Goal: Information Seeking & Learning: Learn about a topic

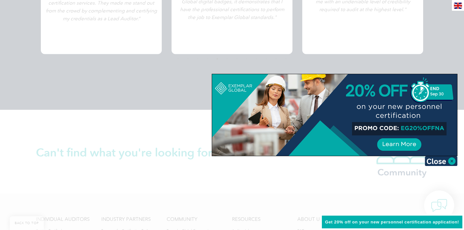
scroll to position [1559, 0]
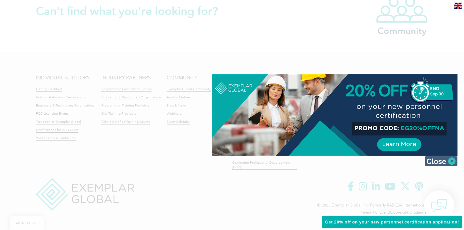
click at [450, 161] on img at bounding box center [441, 161] width 33 height 10
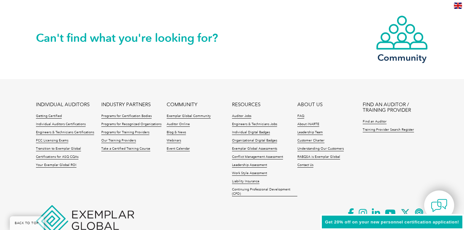
scroll to position [1531, 0]
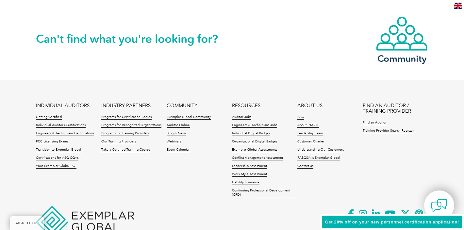
click at [51, 114] on li "INDIVIDUAL AUDITORS Getting Certified Individual Auditors Certifications Engine…" at bounding box center [68, 137] width 65 height 69
click at [52, 117] on link "Getting Certified" at bounding box center [49, 117] width 26 height 5
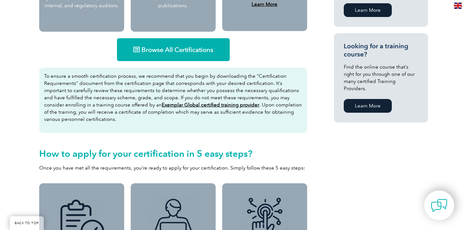
scroll to position [405, 0]
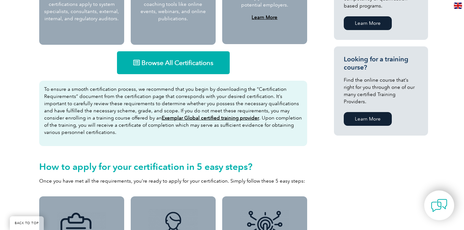
click at [170, 63] on span "Browse All Certifications" at bounding box center [177, 62] width 72 height 7
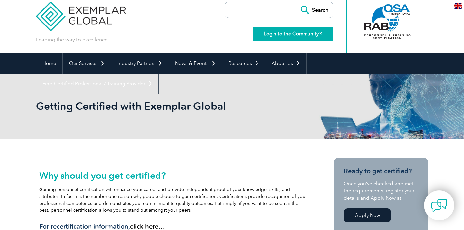
scroll to position [0, 0]
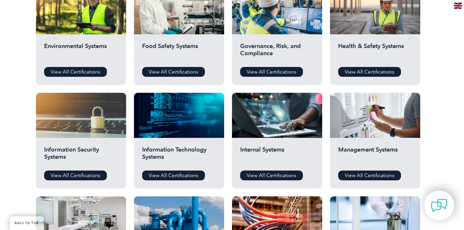
scroll to position [248, 0]
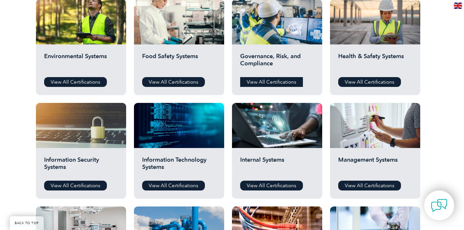
click at [261, 80] on link "View All Certifications" at bounding box center [271, 82] width 63 height 10
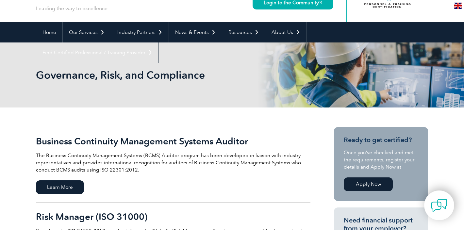
scroll to position [52, 0]
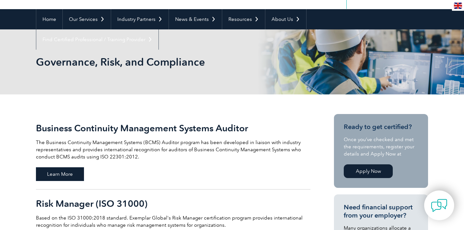
click at [55, 174] on span "Learn More" at bounding box center [60, 174] width 48 height 14
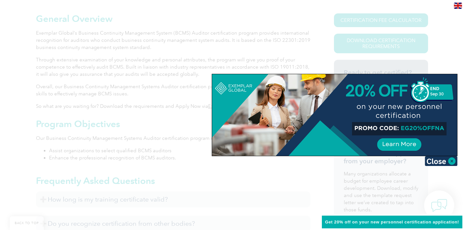
scroll to position [166, 0]
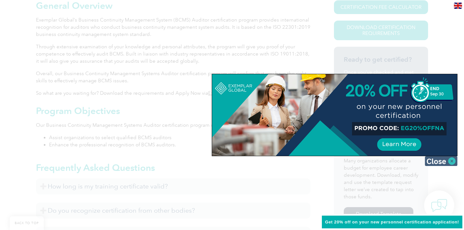
click at [449, 163] on img at bounding box center [441, 161] width 33 height 10
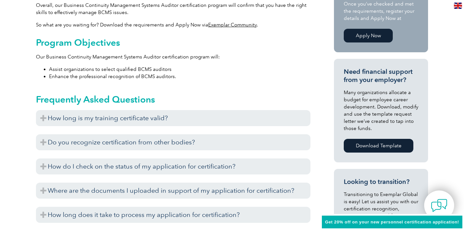
scroll to position [0, 0]
